Goal: Information Seeking & Learning: Learn about a topic

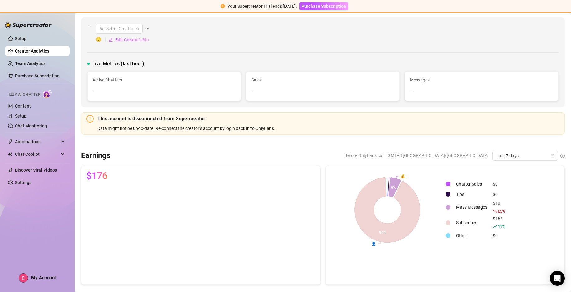
click at [43, 49] on link "Creator Analytics" at bounding box center [40, 51] width 50 height 10
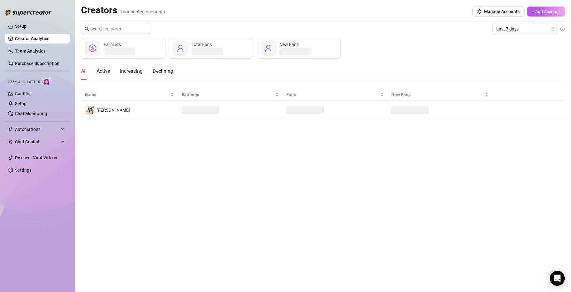
click at [32, 40] on link "Creator Analytics" at bounding box center [40, 39] width 50 height 10
click at [26, 24] on link "Setup" at bounding box center [21, 26] width 12 height 5
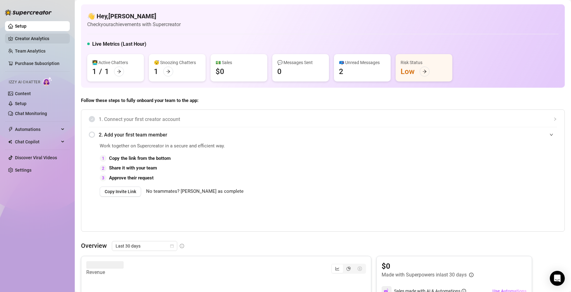
click at [27, 40] on link "Creator Analytics" at bounding box center [40, 39] width 50 height 10
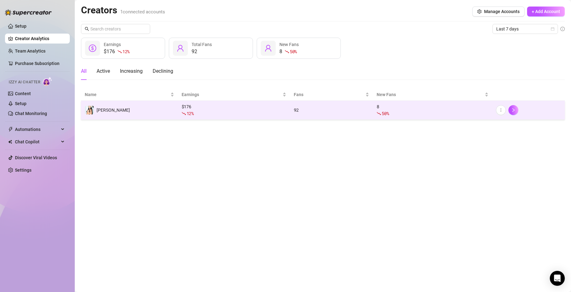
click at [205, 107] on div "$ 176 12 %" at bounding box center [233, 110] width 105 height 14
